Goal: Transaction & Acquisition: Purchase product/service

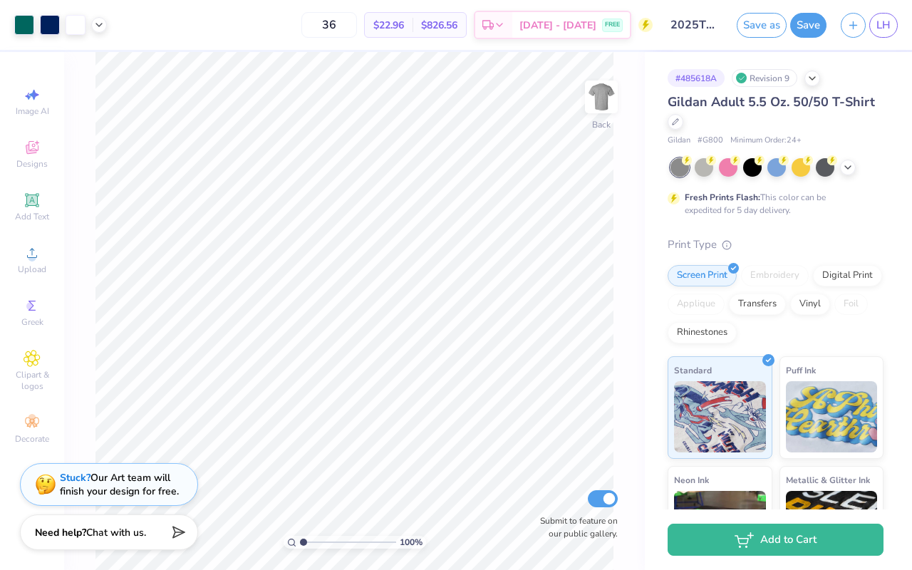
click at [683, 125] on div "Gildan Adult 5.5 Oz. 50/50 T-Shirt" at bounding box center [775, 112] width 216 height 38
click at [674, 124] on div at bounding box center [675, 121] width 16 height 16
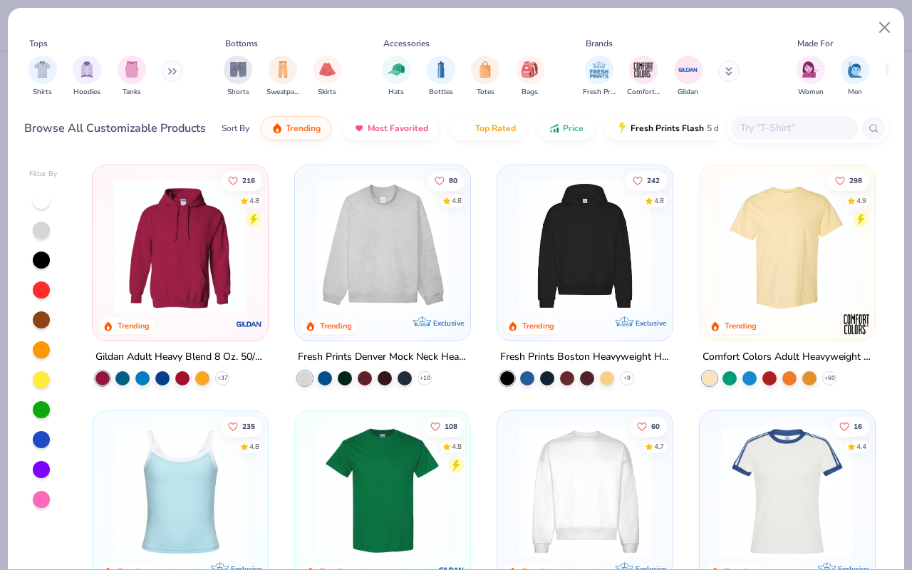
click at [781, 122] on input "text" at bounding box center [794, 128] width 110 height 16
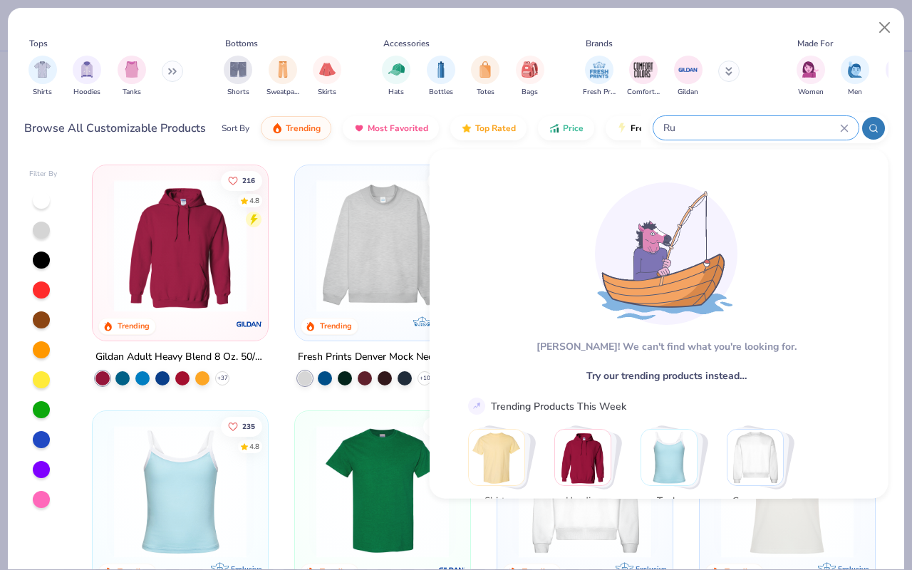
type input "R"
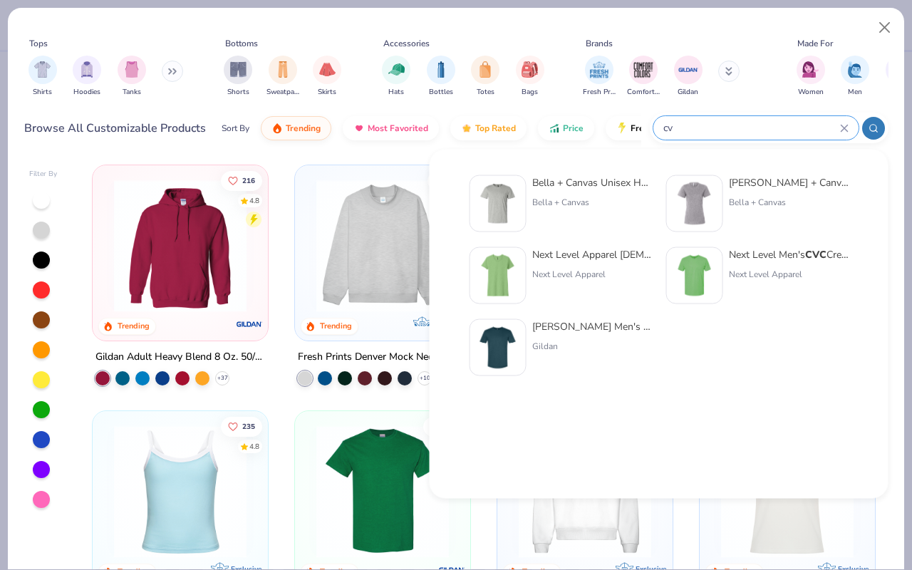
type input "c"
type input "cvc"
click at [774, 255] on div "Next Level Men's CVC Crew" at bounding box center [789, 254] width 120 height 15
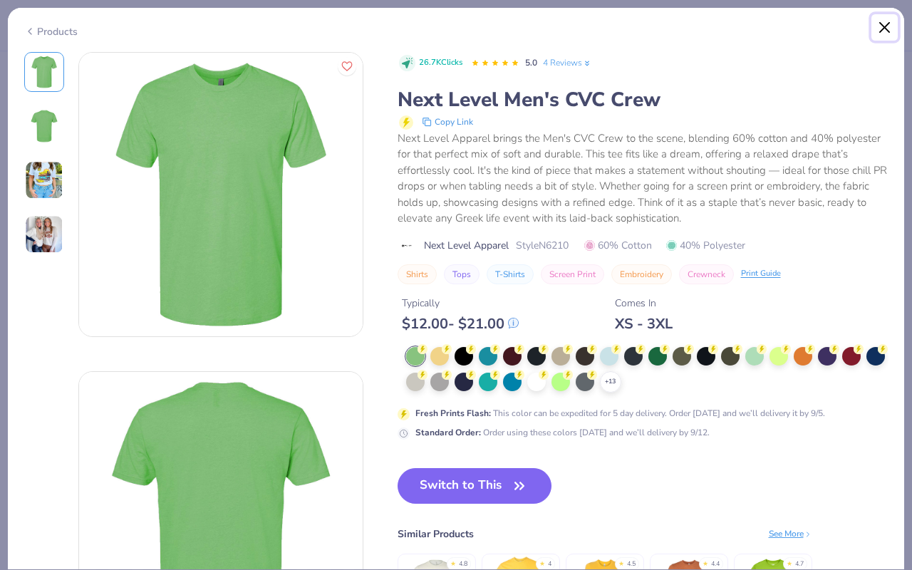
click at [882, 32] on button "Close" at bounding box center [884, 27] width 27 height 27
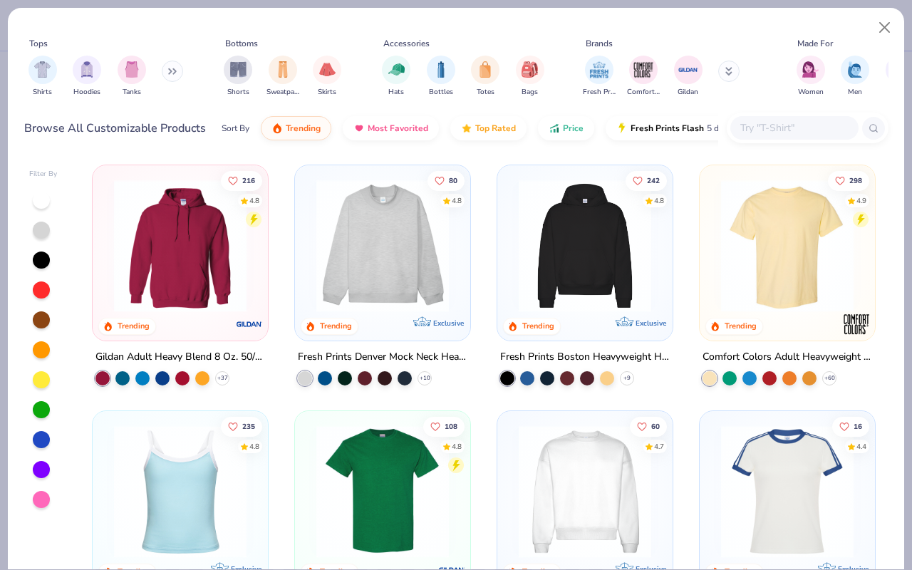
click at [781, 118] on div at bounding box center [794, 128] width 128 height 24
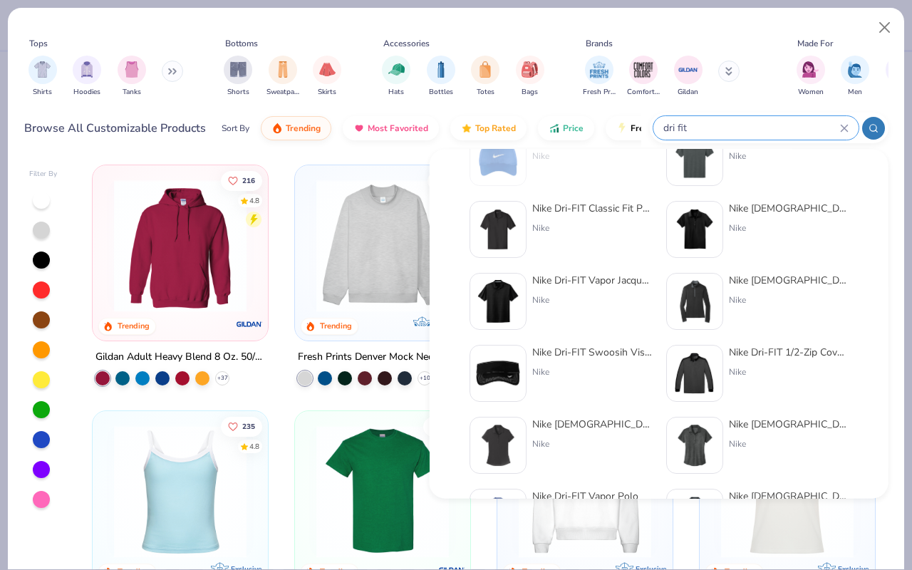
scroll to position [585, 0]
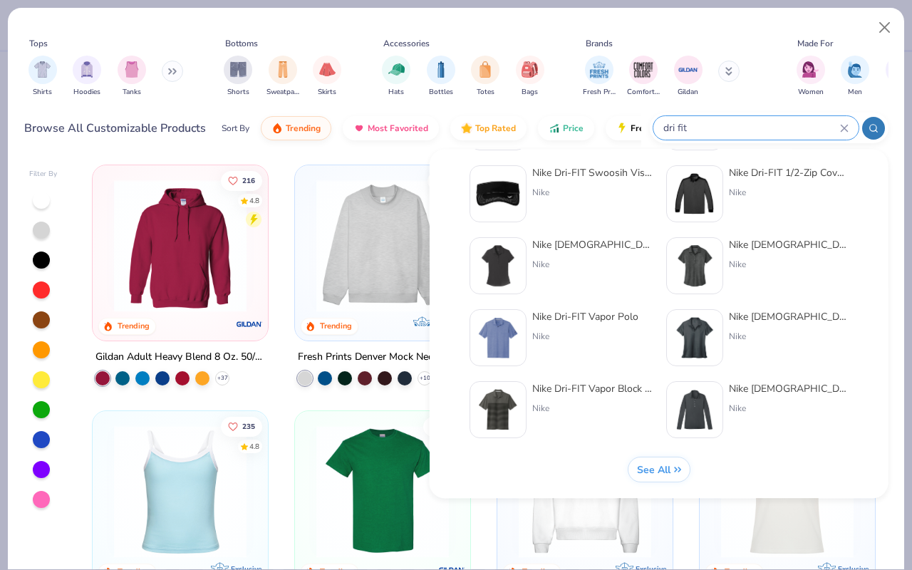
click at [645, 468] on span "See All" at bounding box center [652, 470] width 33 height 14
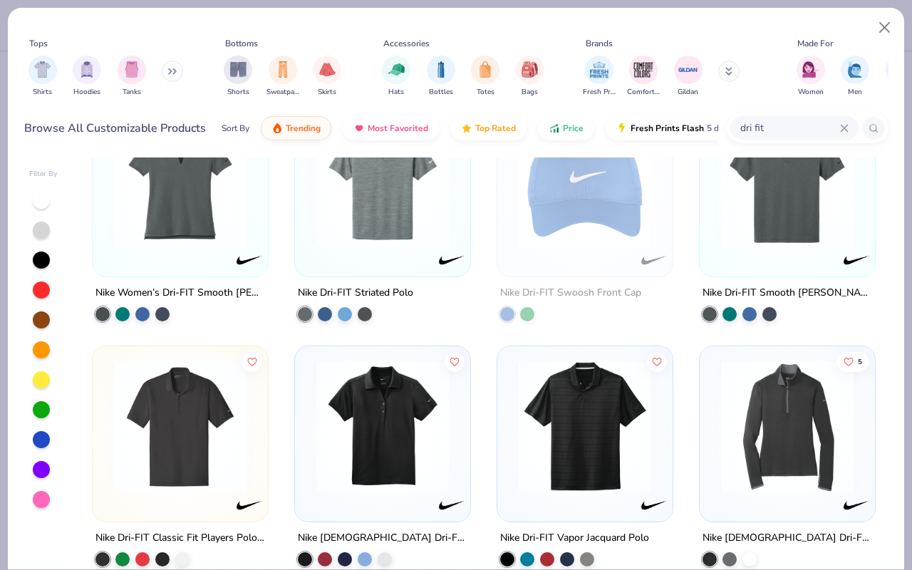
scroll to position [0, 0]
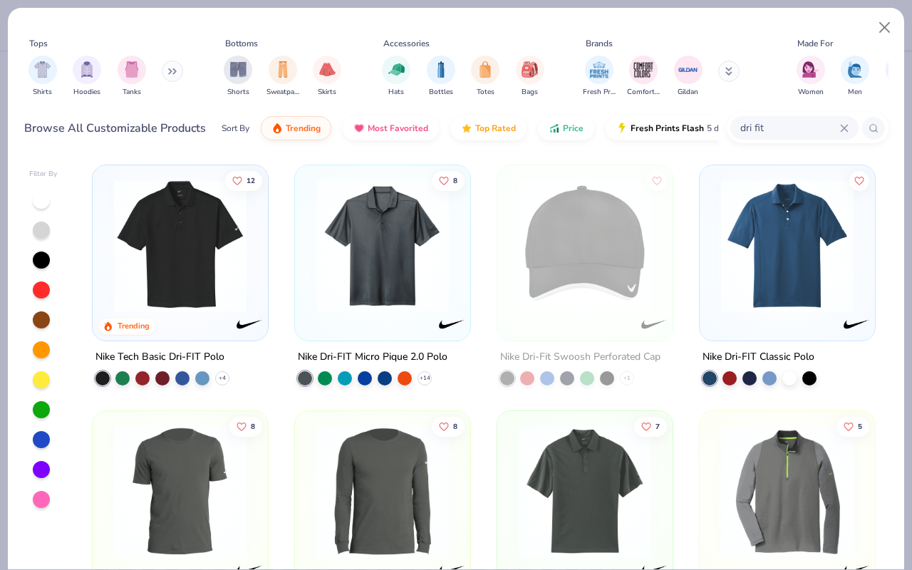
click at [778, 132] on input "dri fit" at bounding box center [789, 128] width 101 height 16
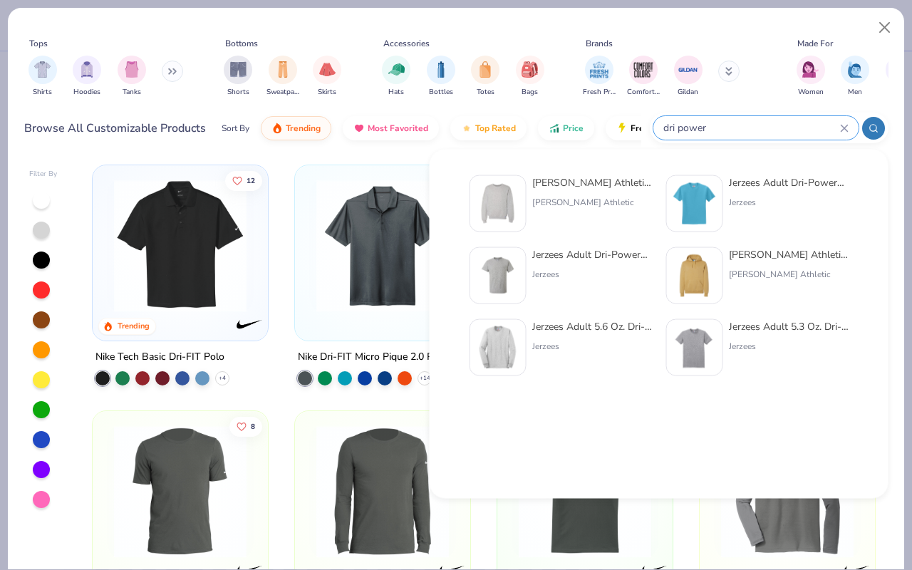
click at [699, 122] on input "dri power" at bounding box center [751, 128] width 178 height 16
click at [699, 135] on input "dri power" at bounding box center [751, 128] width 178 height 16
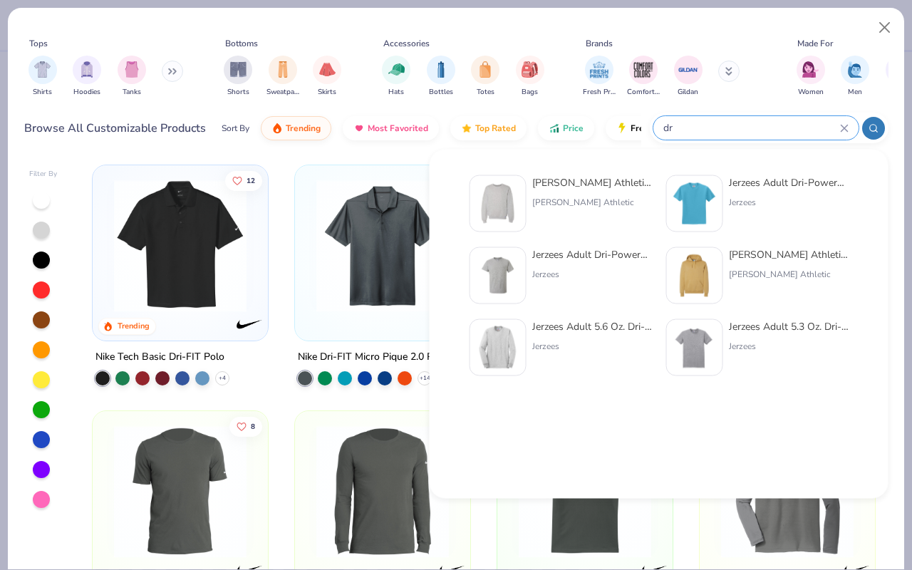
type input "d"
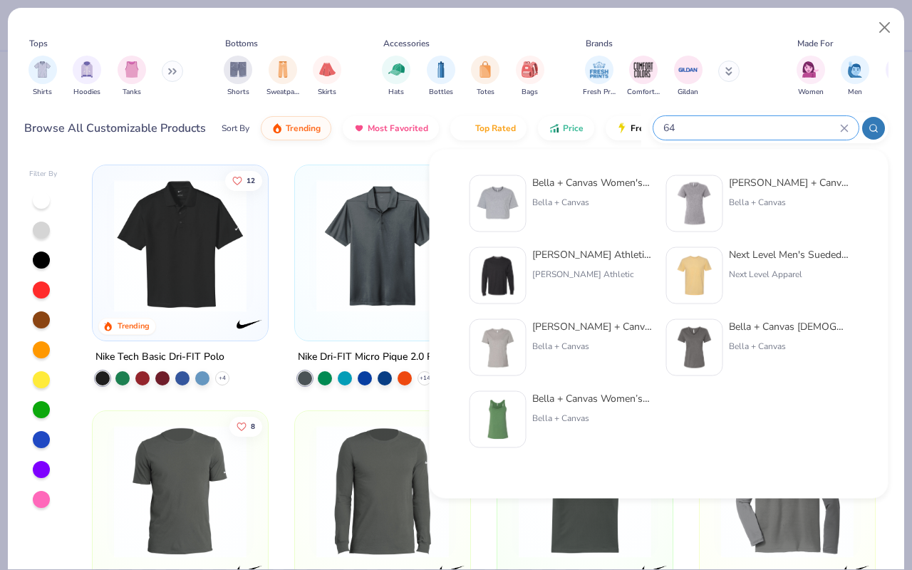
type input "6"
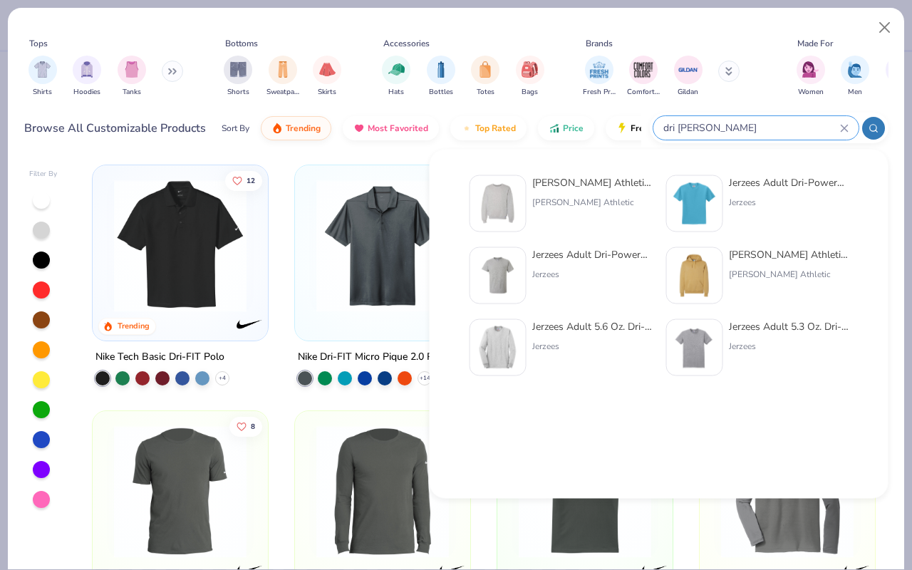
type input "dri power"
click at [725, 187] on div "Jerzees Adult Dri-Power® Active T-Shirt Jerzees" at bounding box center [757, 203] width 182 height 57
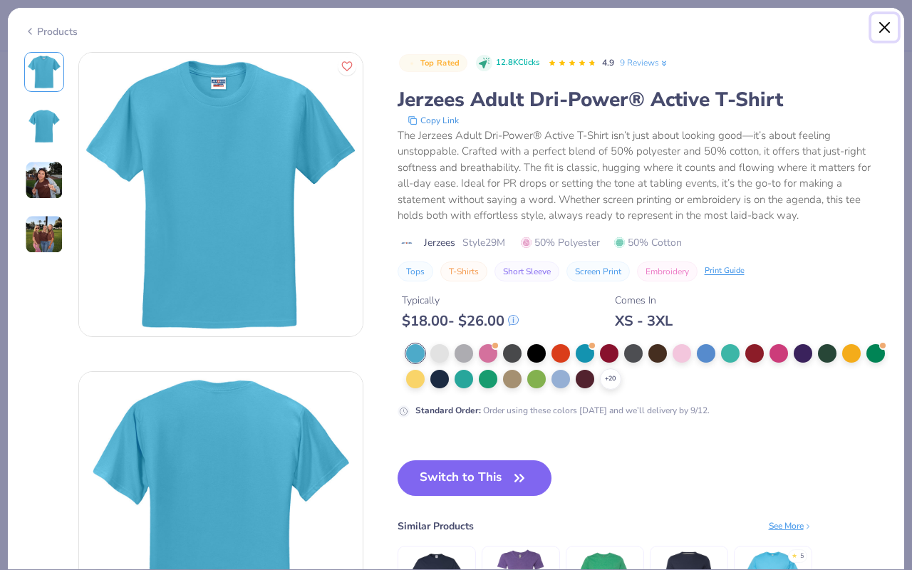
click at [883, 26] on button "Close" at bounding box center [884, 27] width 27 height 27
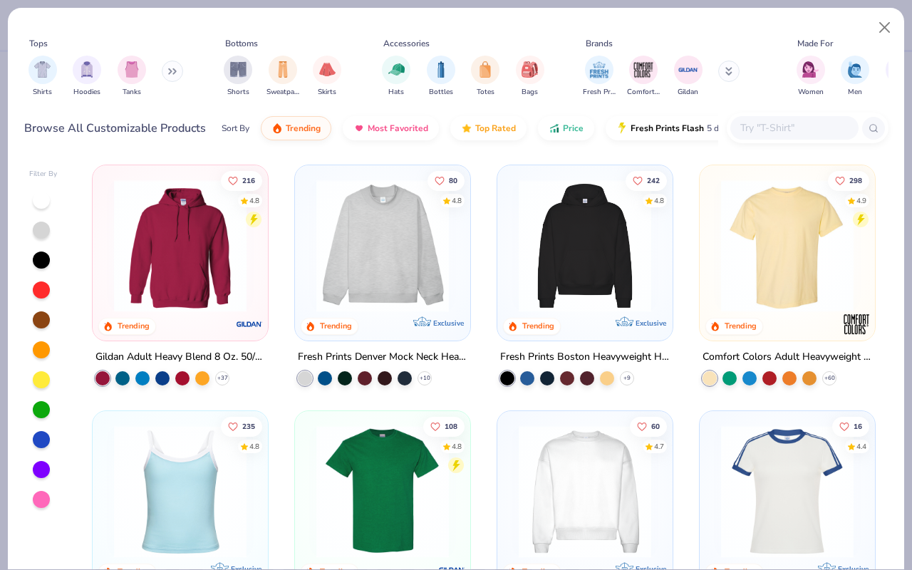
click at [791, 125] on input "text" at bounding box center [794, 128] width 110 height 16
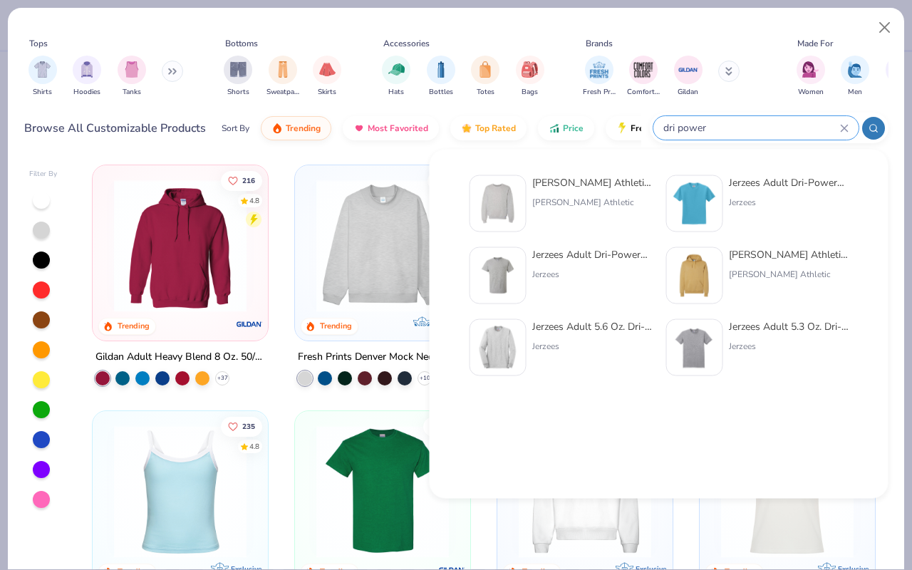
type input "dri power"
click at [581, 250] on div "Jerzees Adult Dri-Power® Active Pocket T-Shirt" at bounding box center [592, 254] width 120 height 15
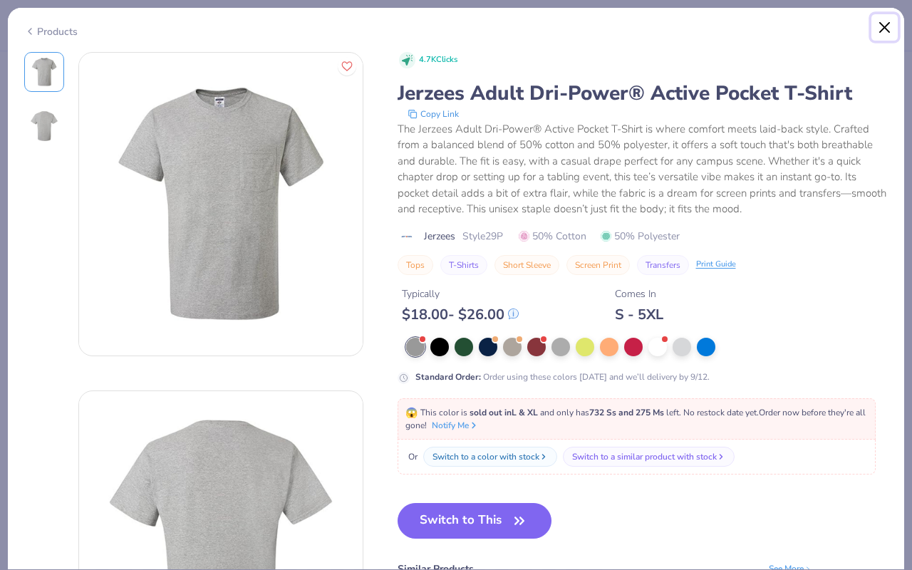
click at [896, 17] on button "Close" at bounding box center [884, 27] width 27 height 27
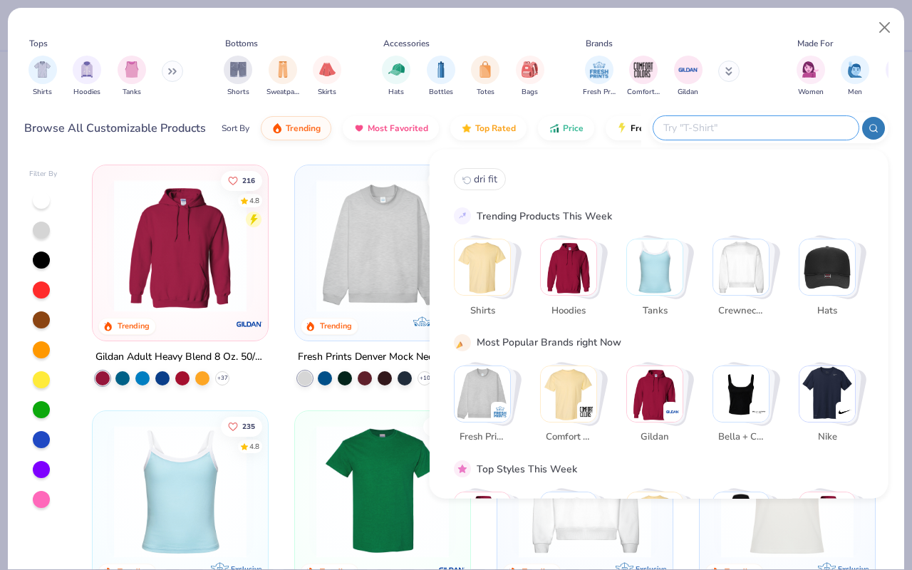
click at [768, 121] on input "text" at bounding box center [755, 128] width 187 height 16
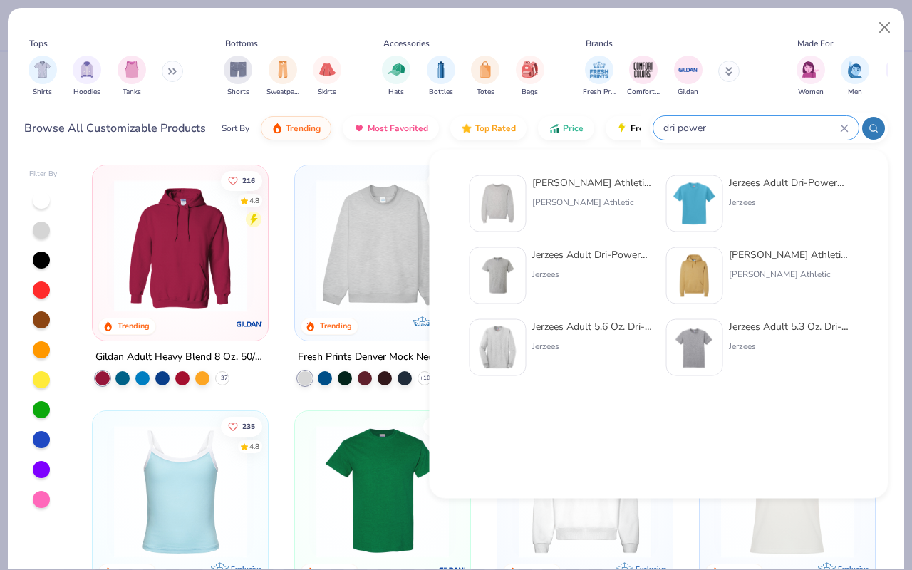
type input "dri power"
click at [733, 332] on div "Jerzees Adult 5.3 Oz. Dri-Power® Sport T-Shirt" at bounding box center [789, 326] width 120 height 15
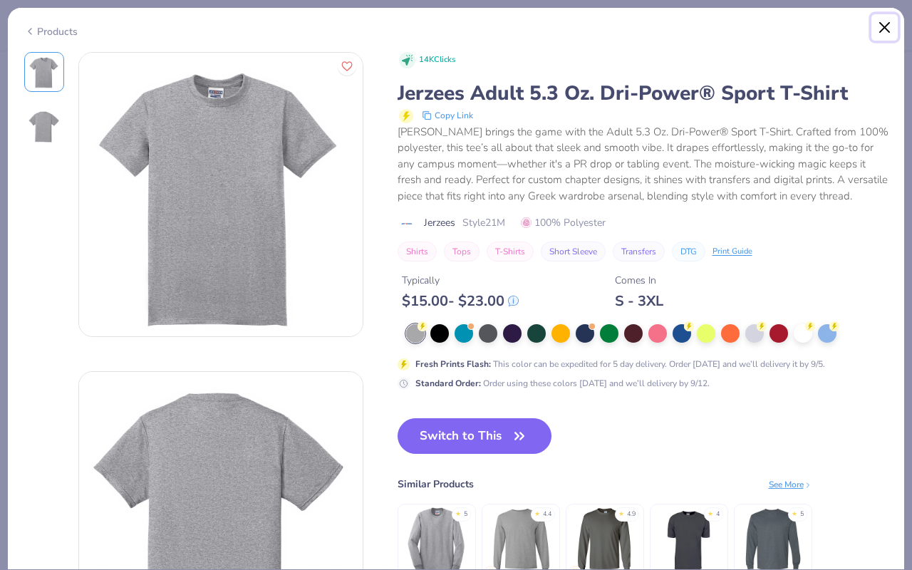
click at [888, 26] on button "Close" at bounding box center [884, 27] width 27 height 27
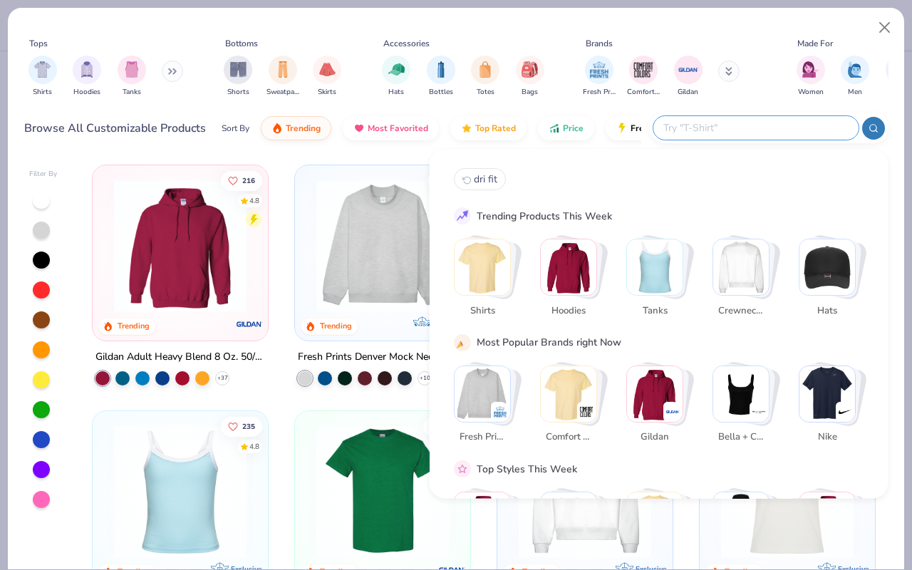
click at [788, 126] on input "text" at bounding box center [755, 128] width 187 height 16
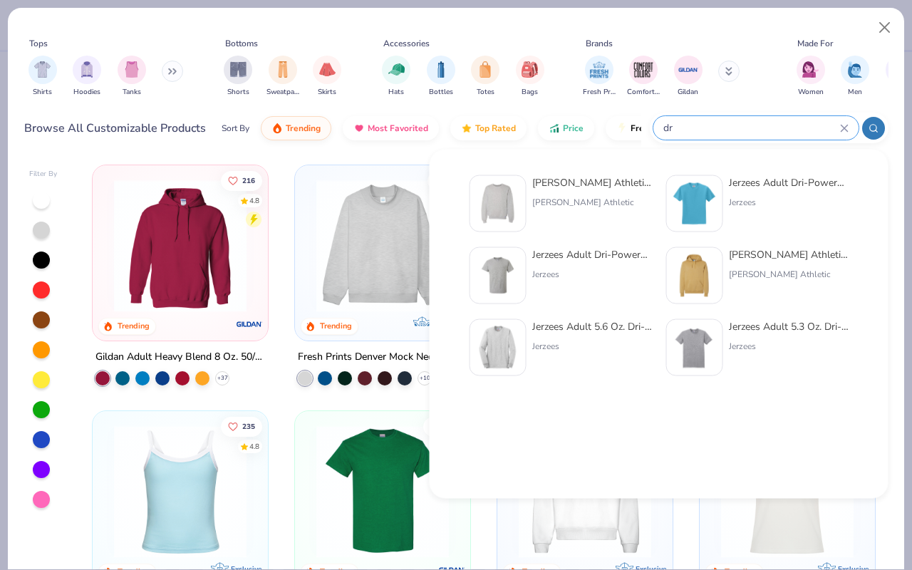
type input "d"
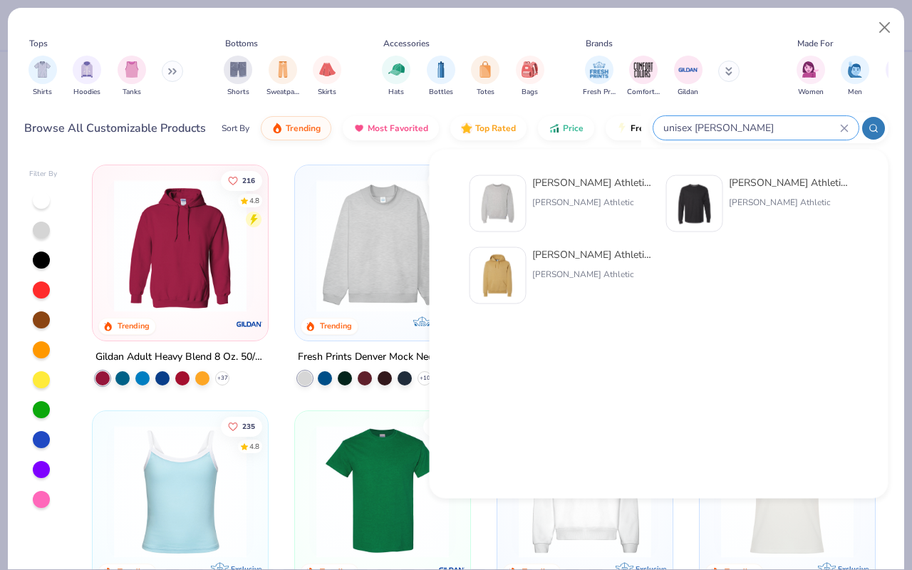
type input "unisex [PERSON_NAME]"
click at [704, 202] on img at bounding box center [694, 204] width 44 height 44
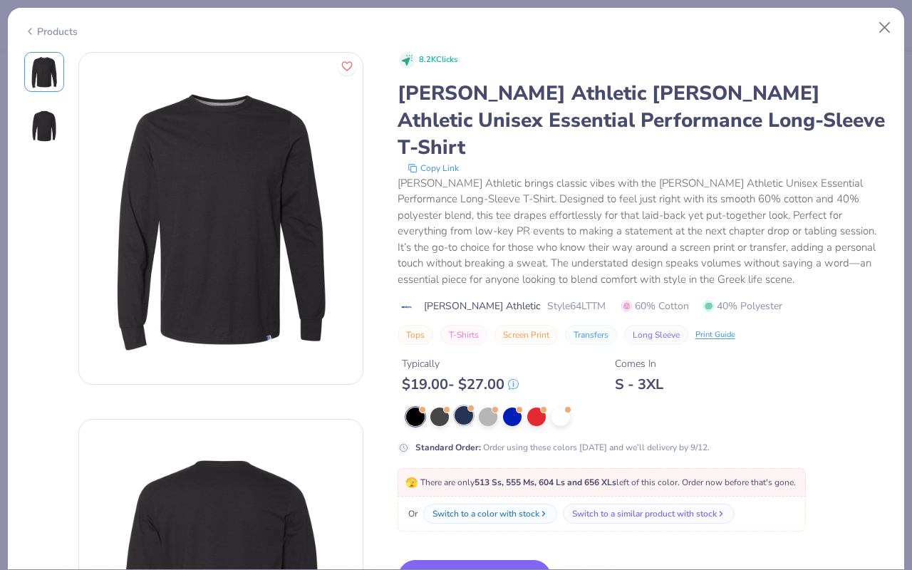
click at [455, 406] on div at bounding box center [463, 415] width 19 height 19
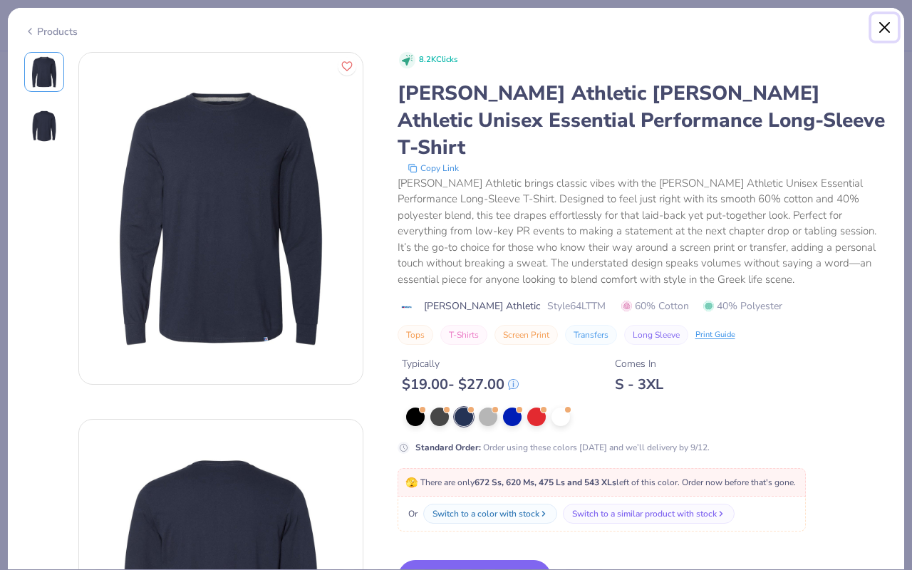
click at [889, 32] on button "Close" at bounding box center [884, 27] width 27 height 27
